Goal: Information Seeking & Learning: Learn about a topic

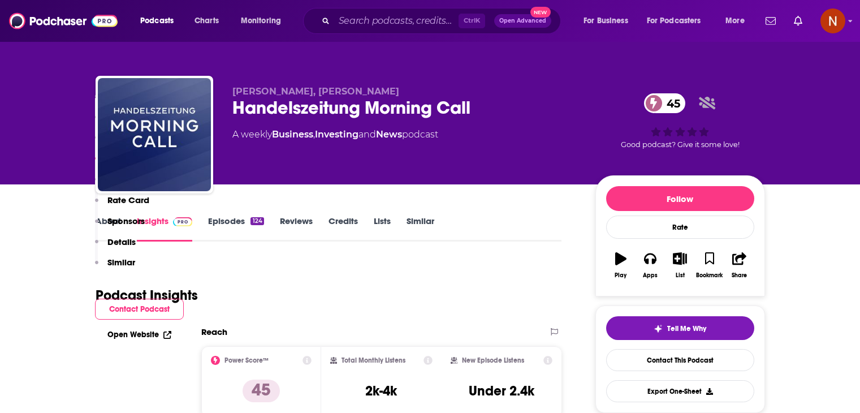
scroll to position [496, 0]
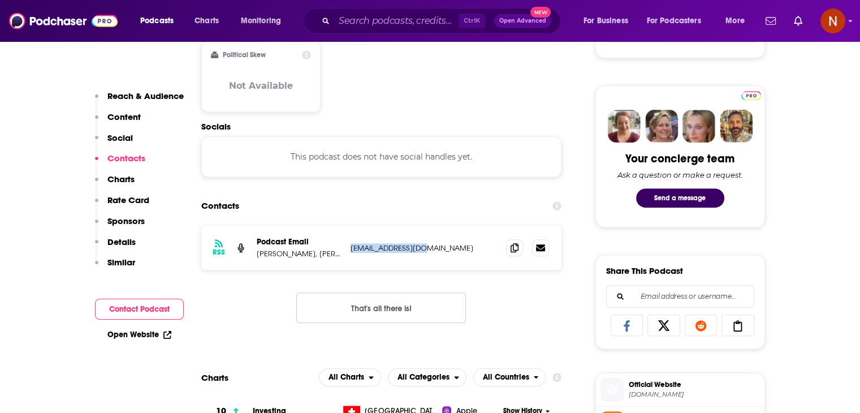
click at [568, 37] on div "Podcasts Charts Monitoring Ctrl K Open Advanced New For Business For Podcasters…" at bounding box center [430, 21] width 860 height 42
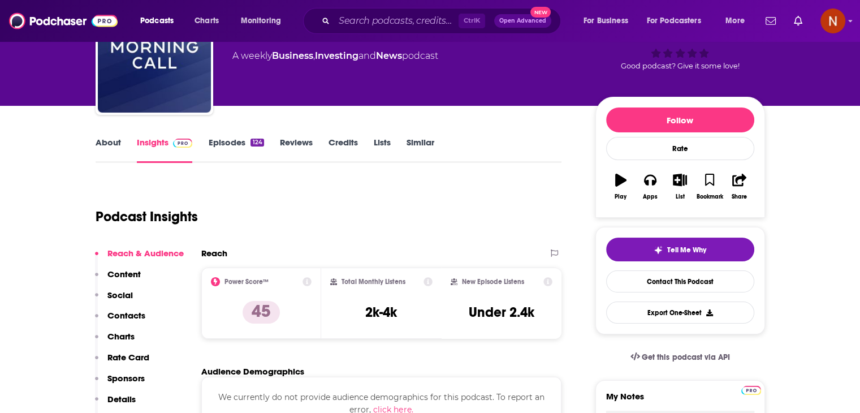
scroll to position [0, 0]
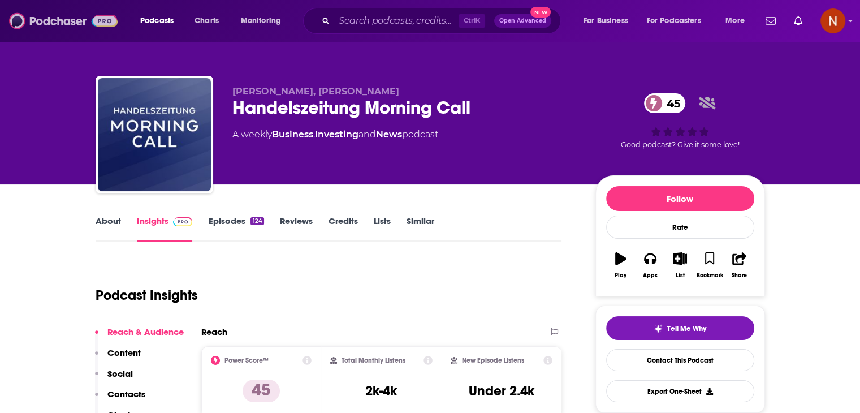
click at [77, 31] on img at bounding box center [63, 20] width 109 height 21
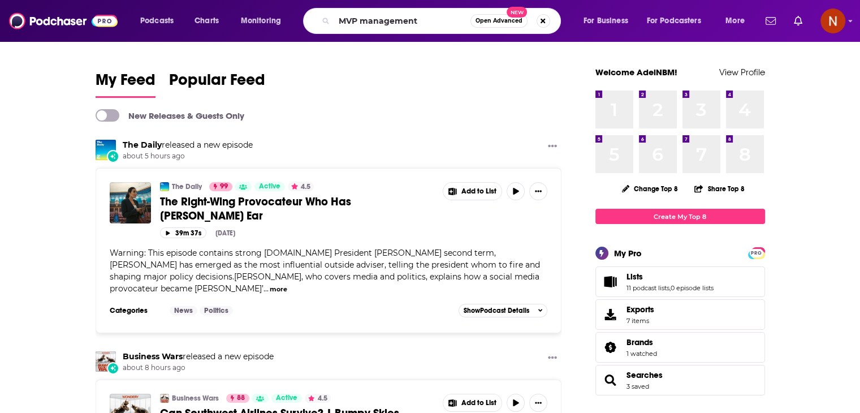
type input "MVP management"
